Goal: Task Accomplishment & Management: Use online tool/utility

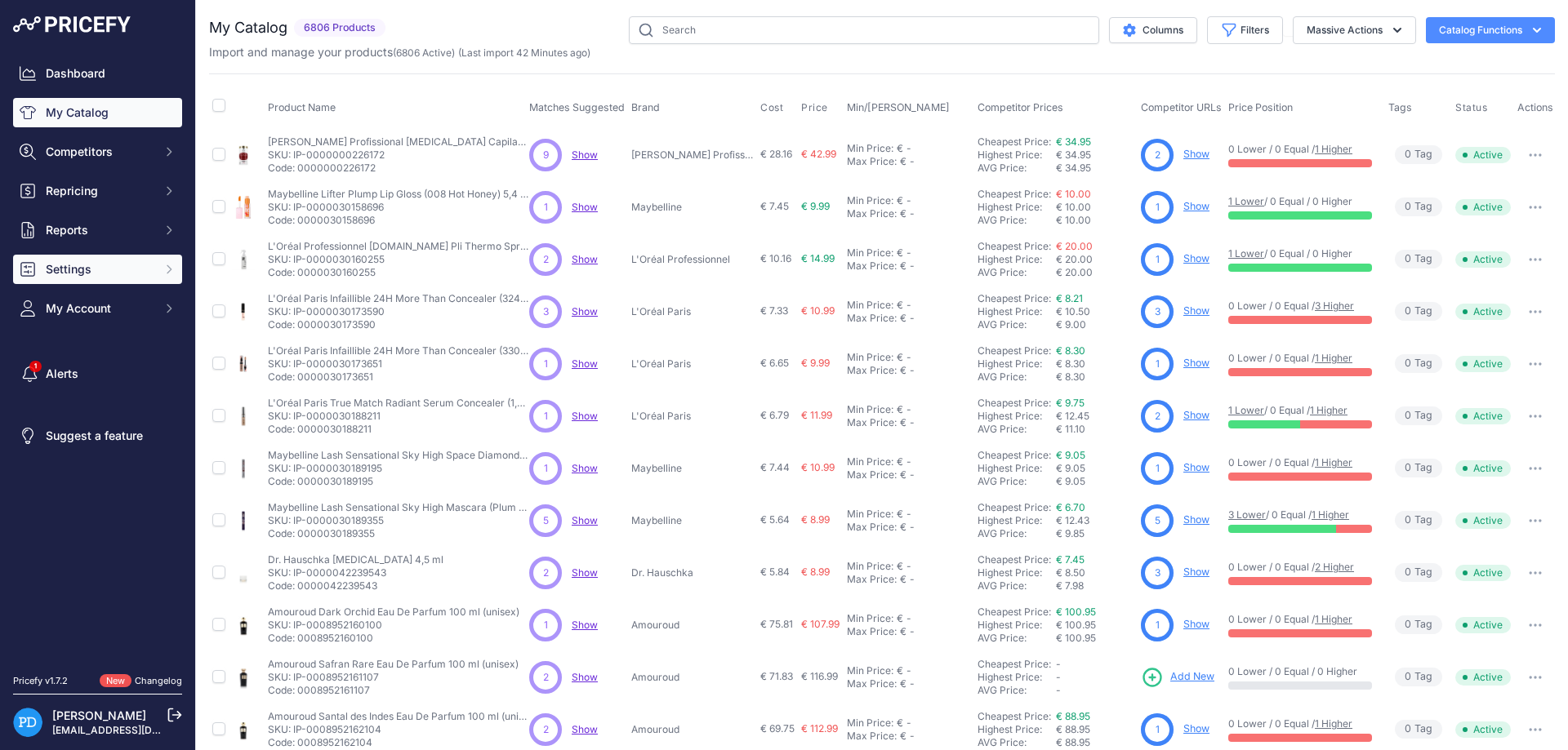
click at [122, 258] on button "Settings" at bounding box center [98, 269] width 169 height 30
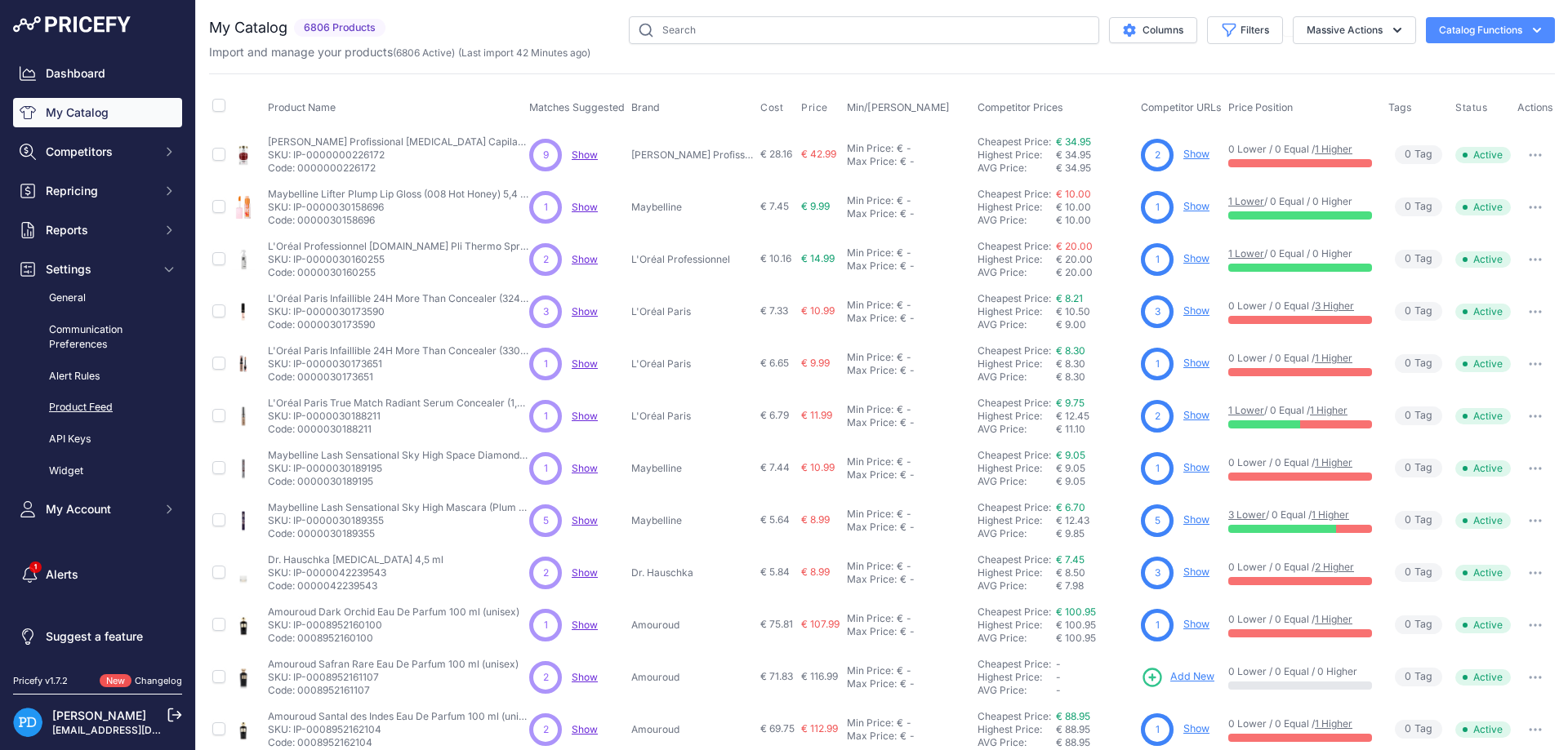
click at [102, 411] on link "Product Feed" at bounding box center [98, 408] width 169 height 29
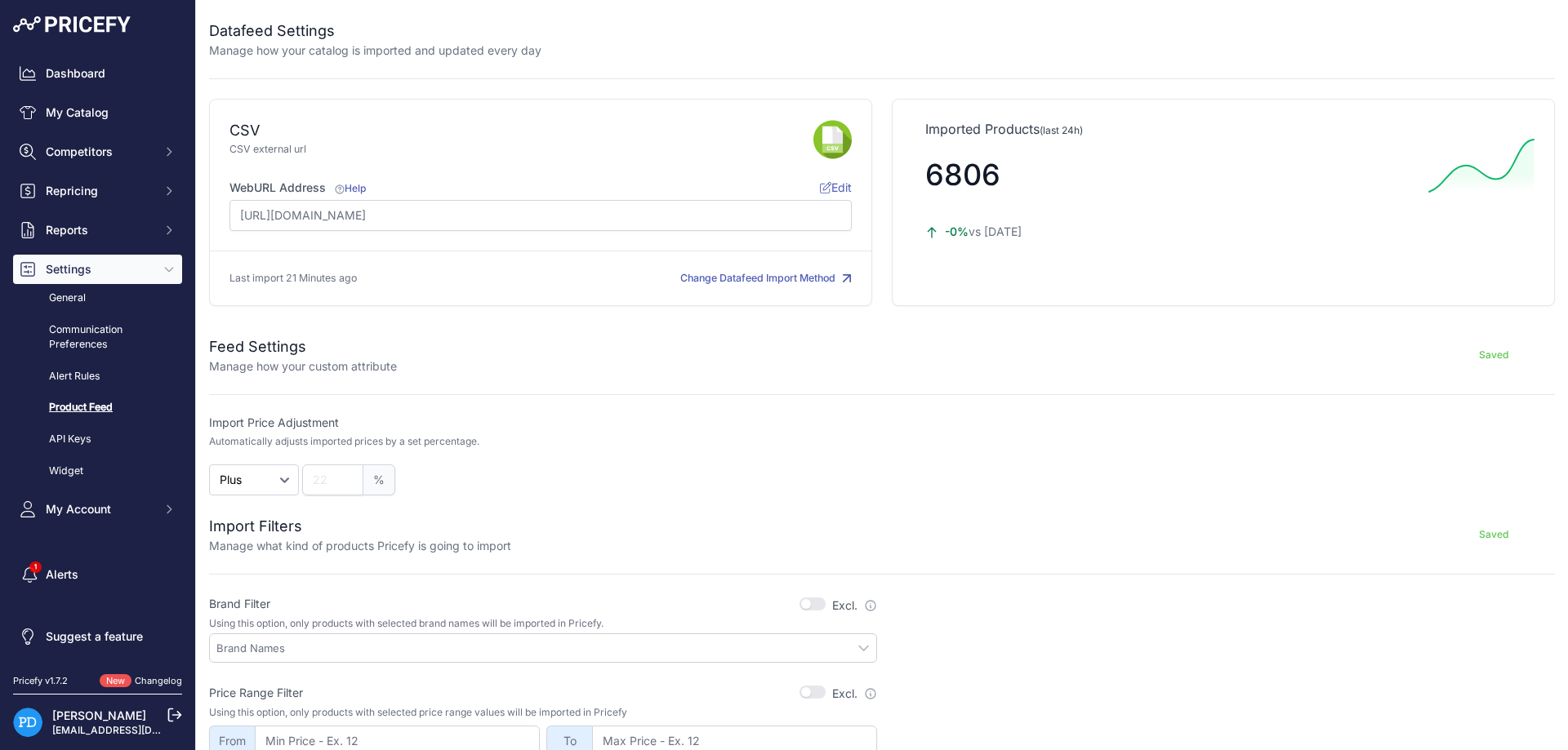
scroll to position [294, 0]
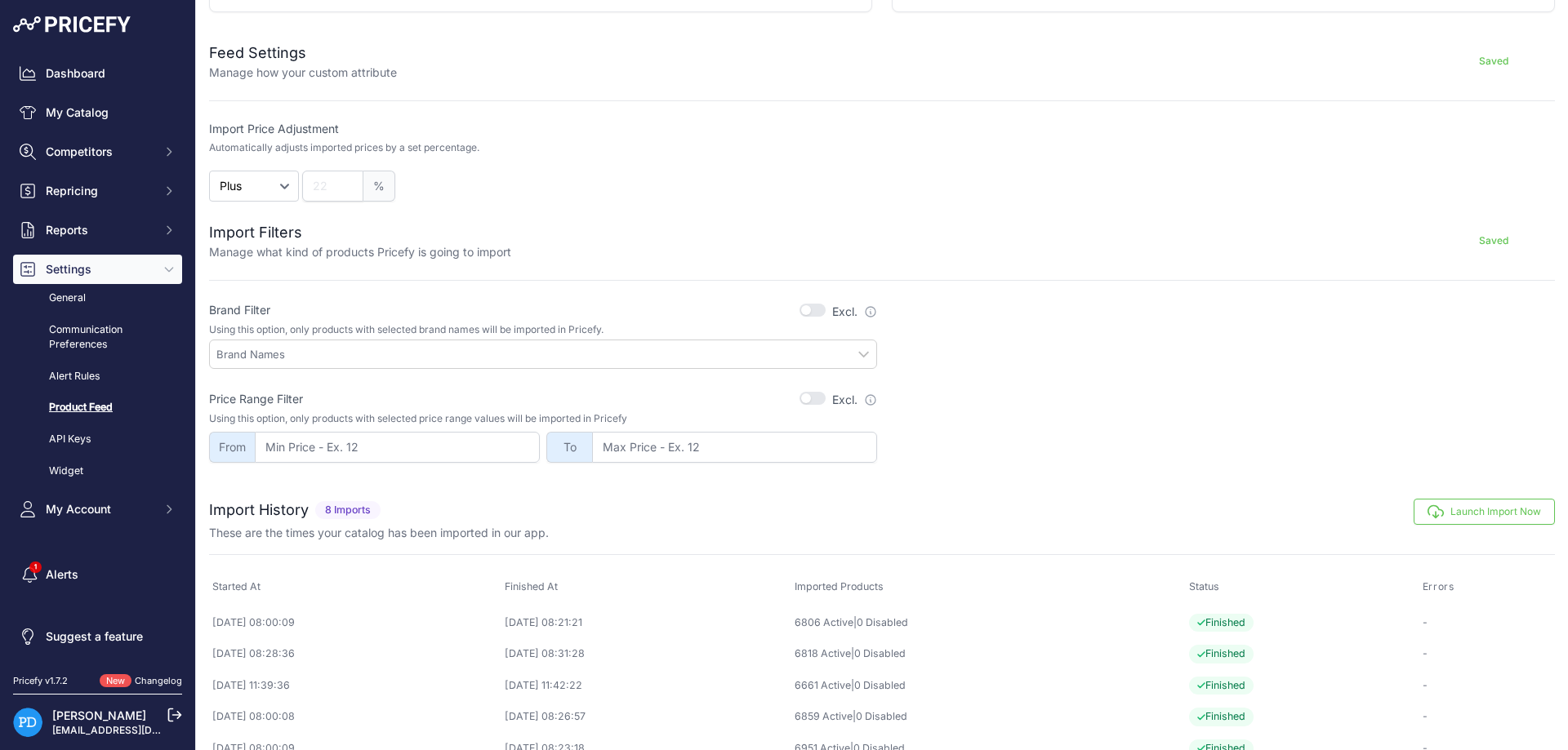
click at [1439, 508] on icon "button" at bounding box center [1436, 512] width 14 height 12
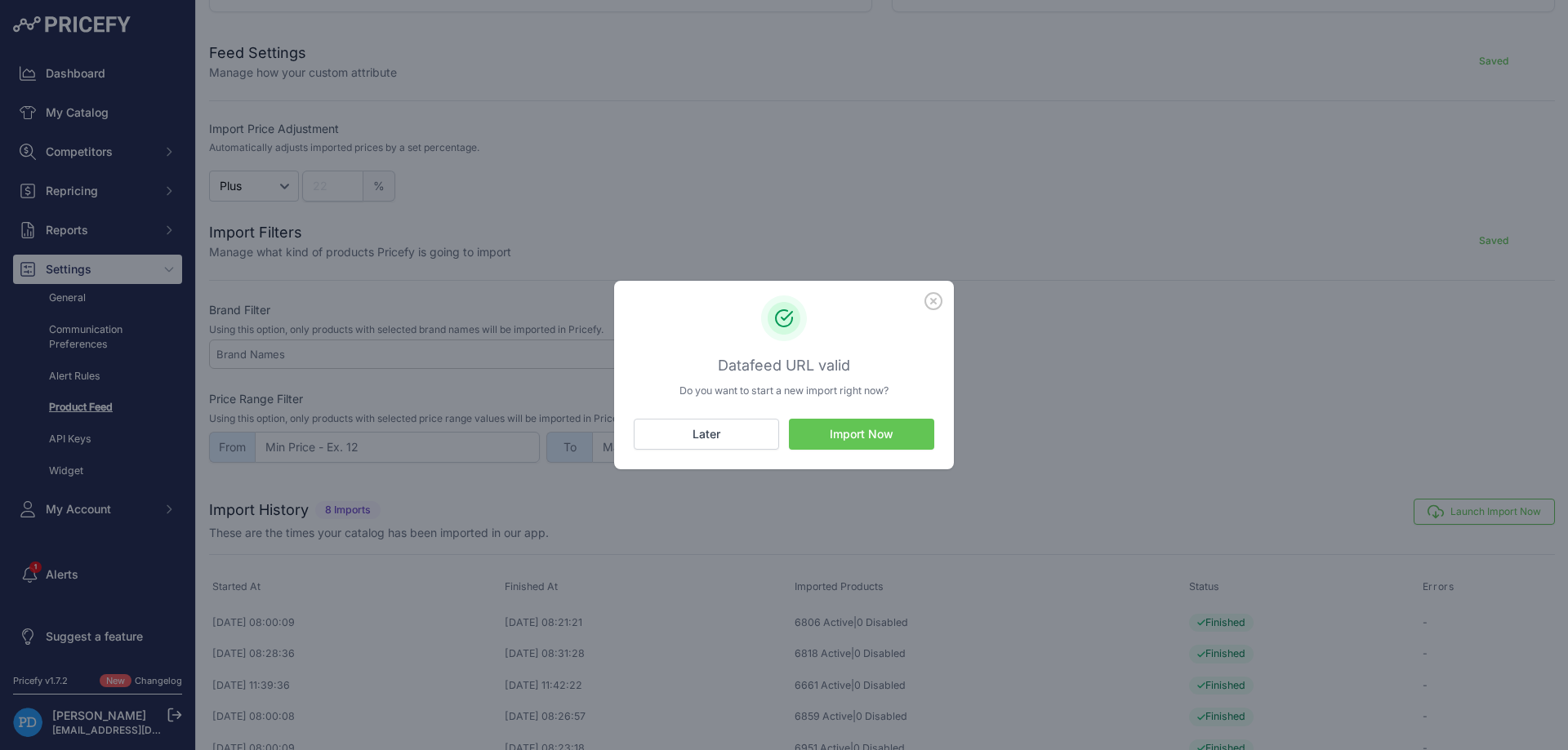
click at [907, 434] on button "Import Now" at bounding box center [862, 434] width 146 height 31
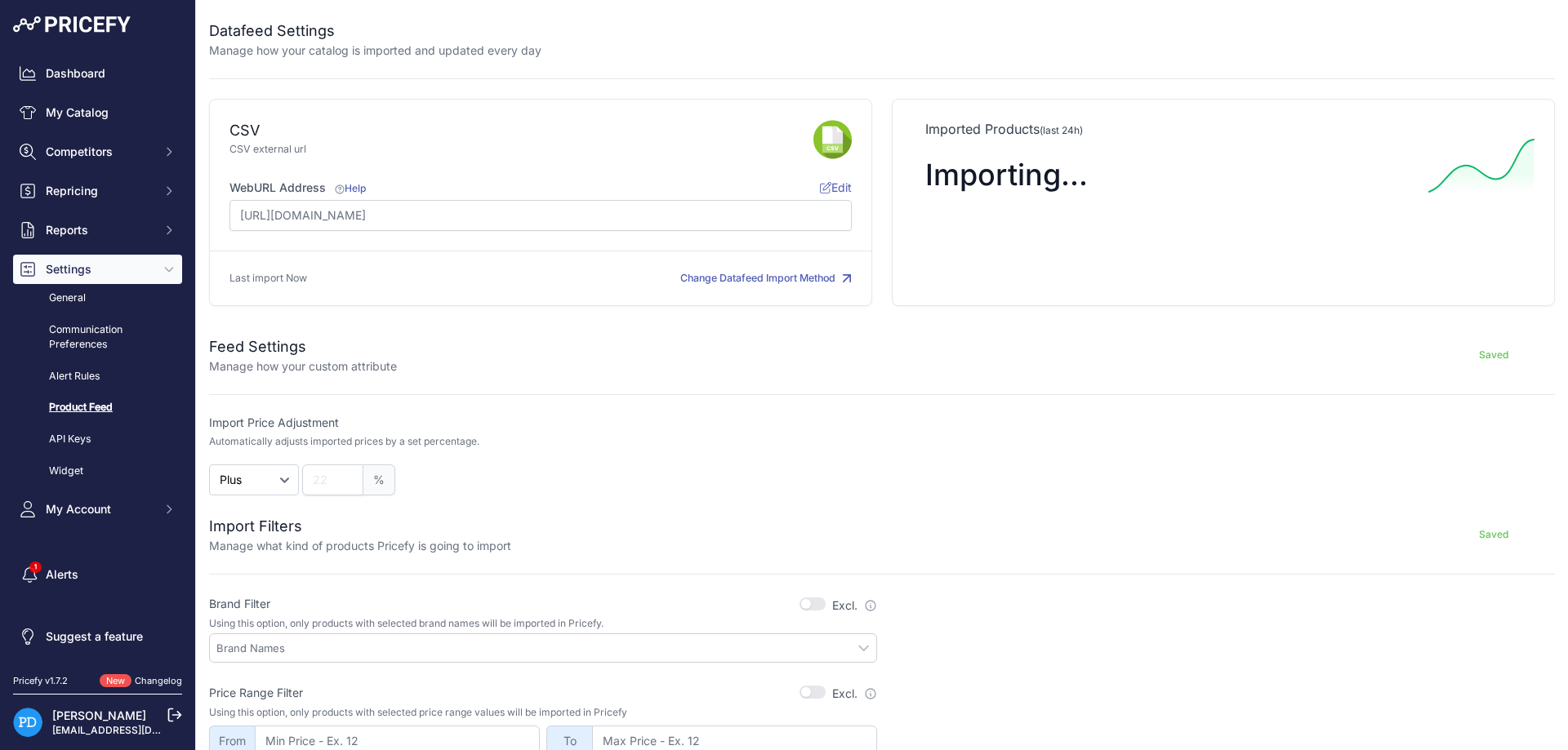
scroll to position [294, 0]
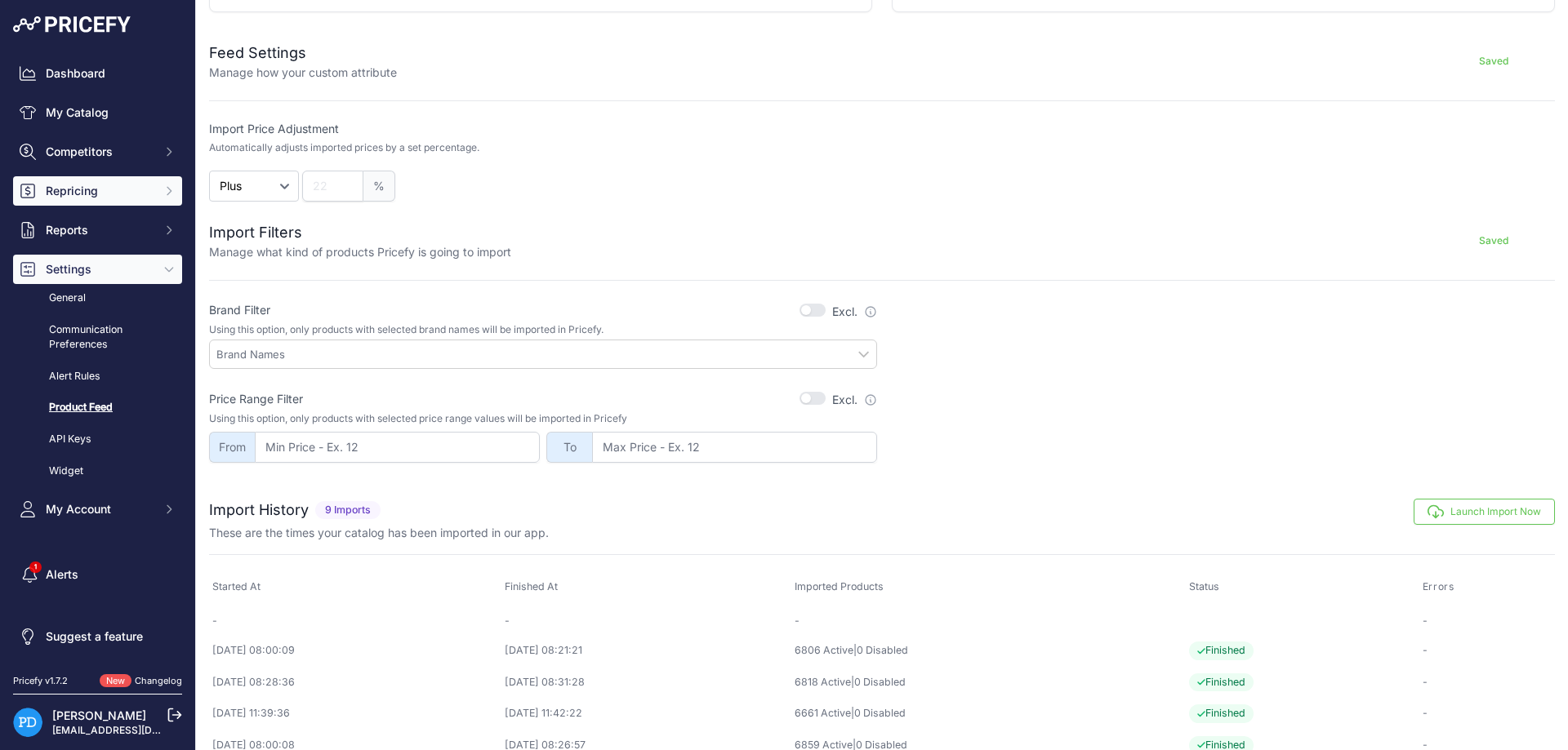
click at [88, 188] on span "Repricing" at bounding box center [100, 190] width 107 height 16
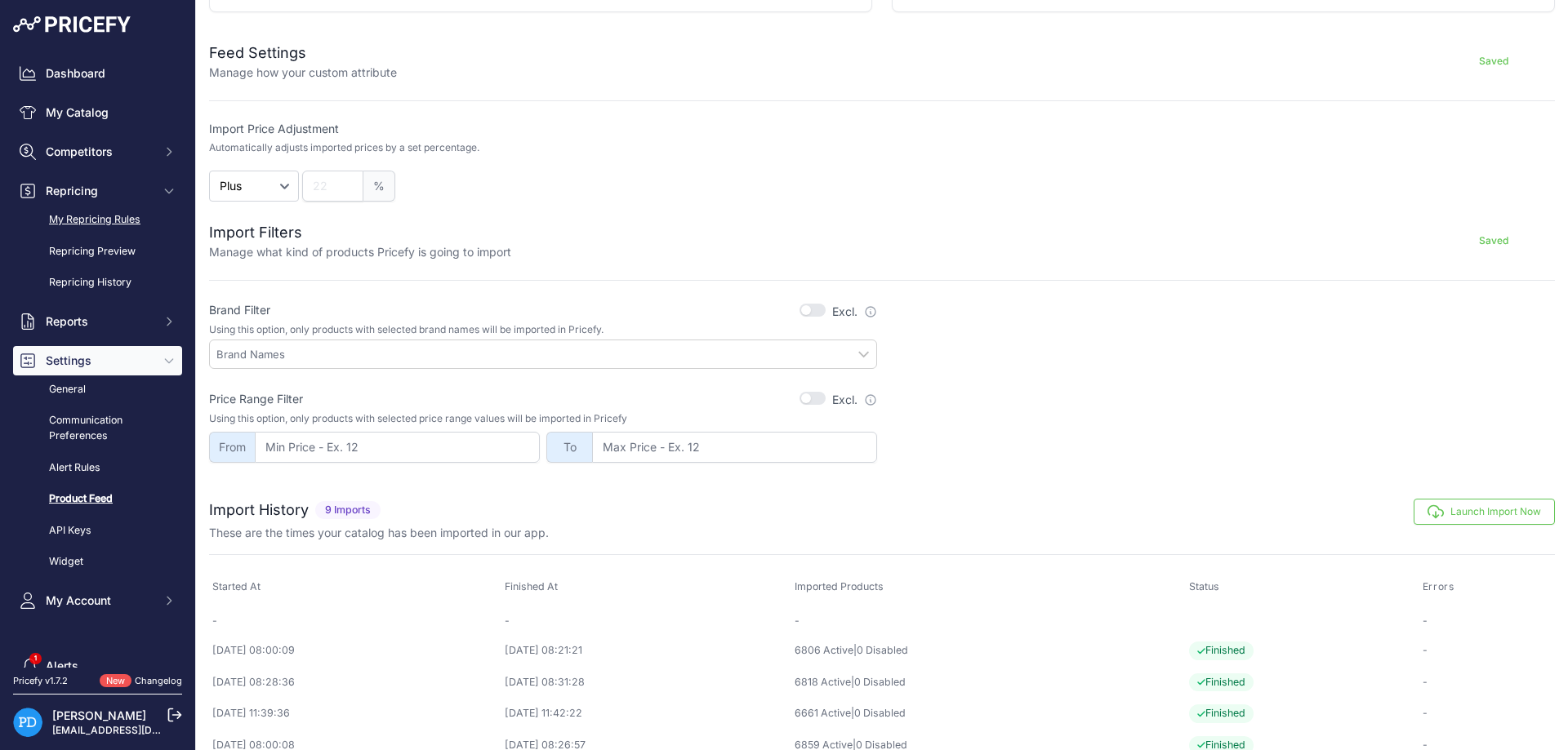
click at [112, 224] on link "My Repricing Rules" at bounding box center [98, 220] width 169 height 29
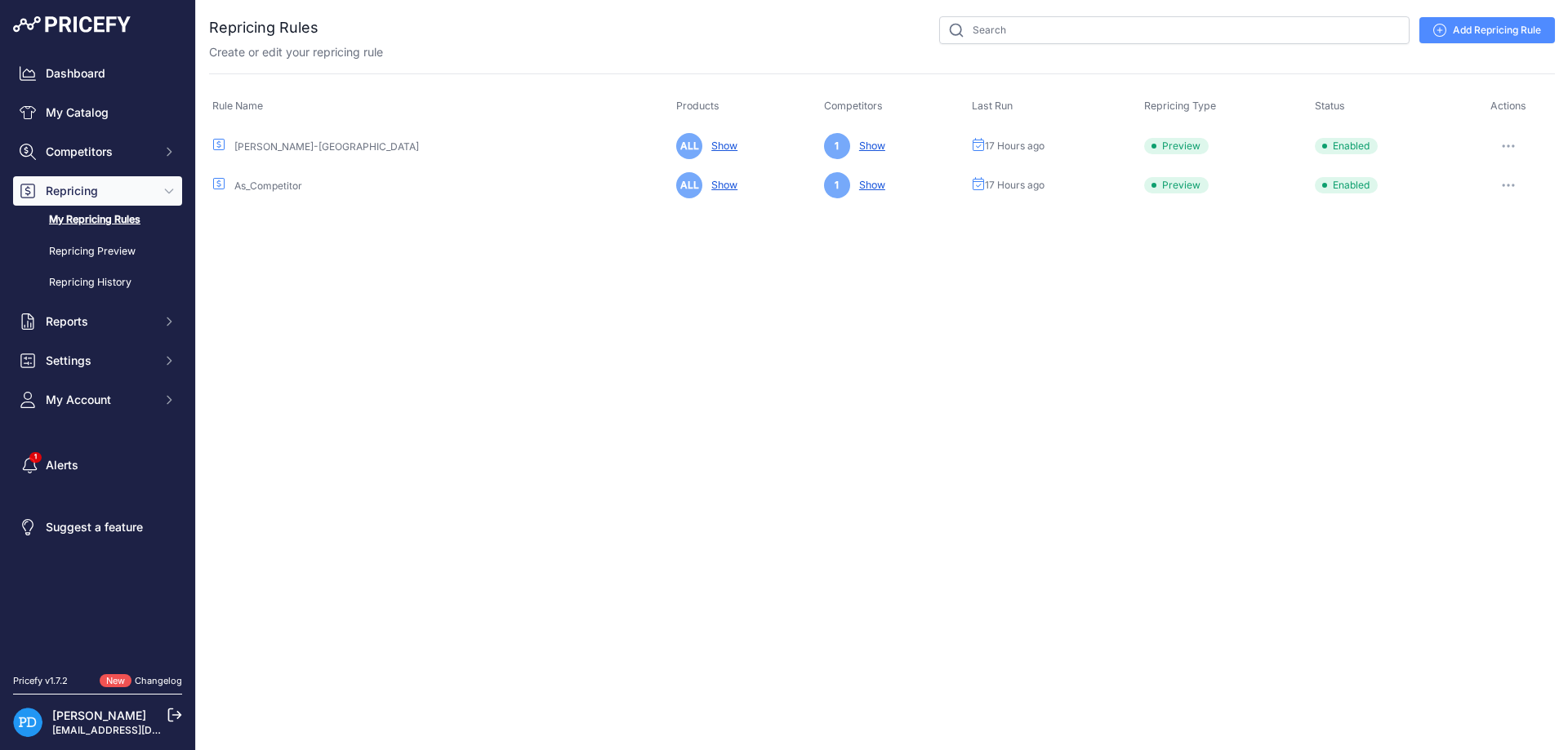
click at [1511, 142] on button "button" at bounding box center [1509, 146] width 33 height 23
click at [1488, 228] on button "Reprice Now" at bounding box center [1499, 232] width 104 height 26
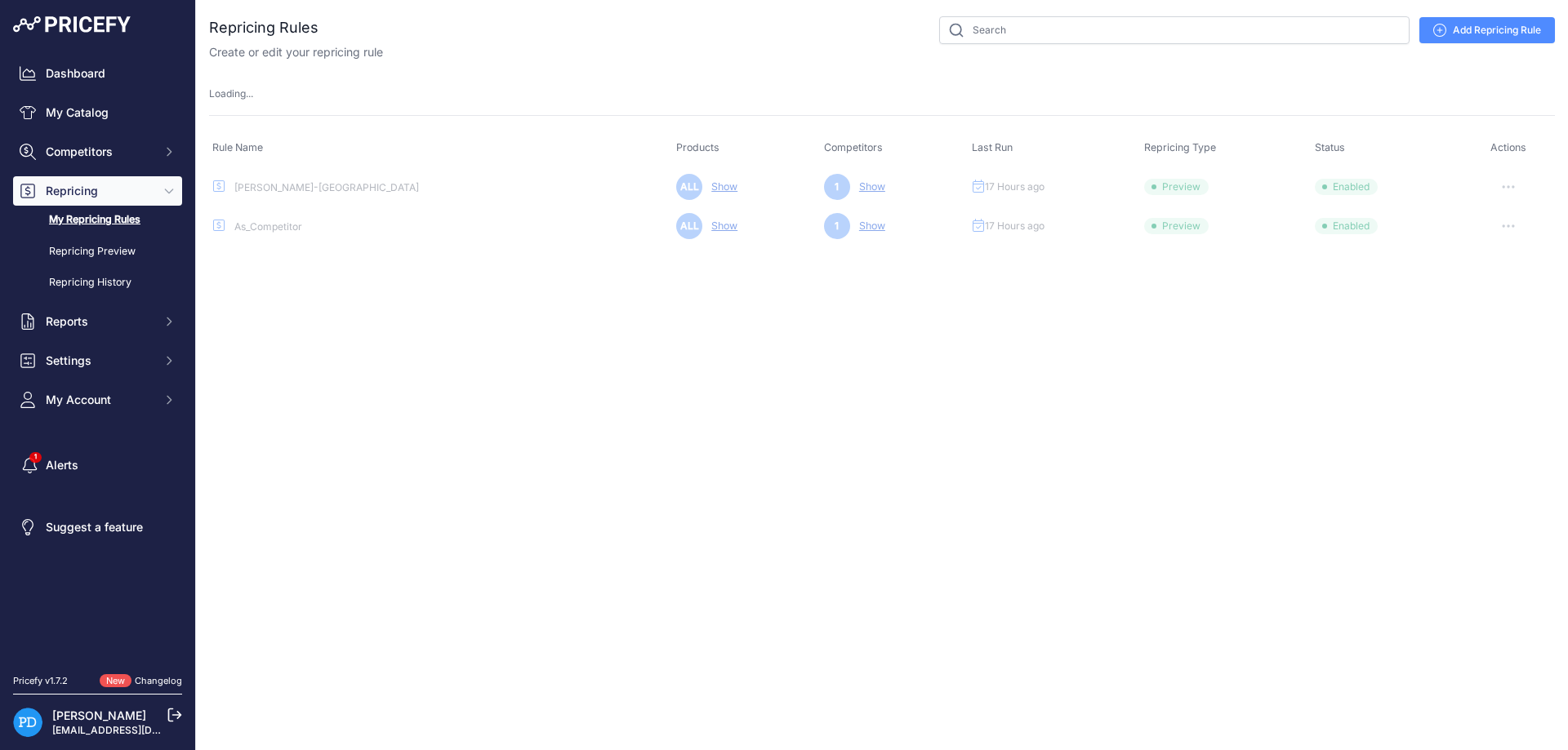
click at [1508, 222] on button "button" at bounding box center [1509, 226] width 33 height 23
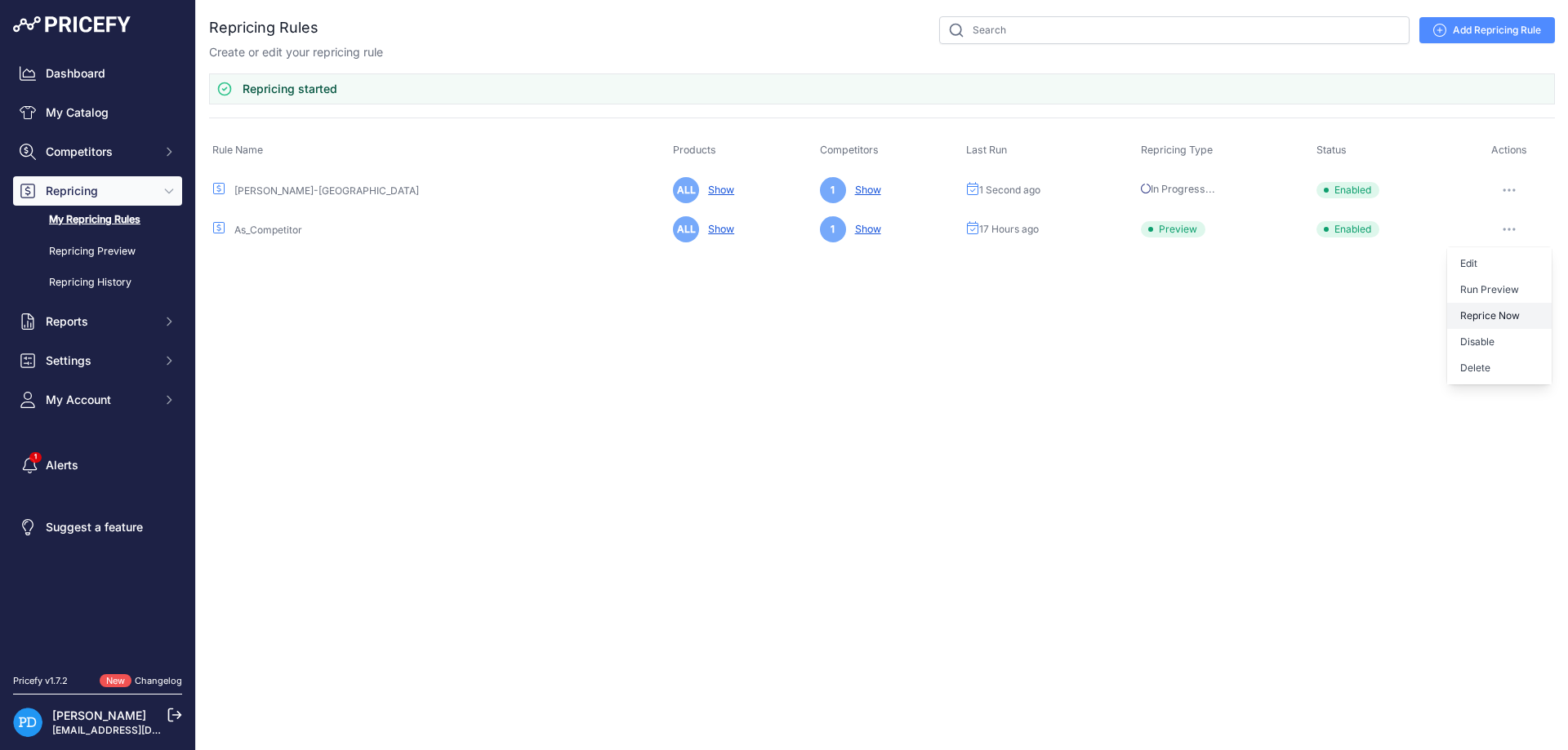
click at [1508, 312] on button "Reprice Now" at bounding box center [1499, 316] width 104 height 26
